Goal: Information Seeking & Learning: Learn about a topic

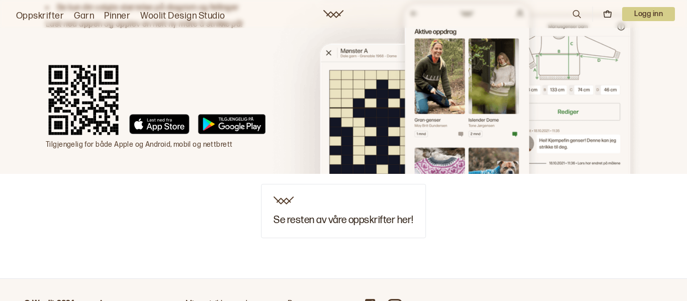
scroll to position [1174, 0]
